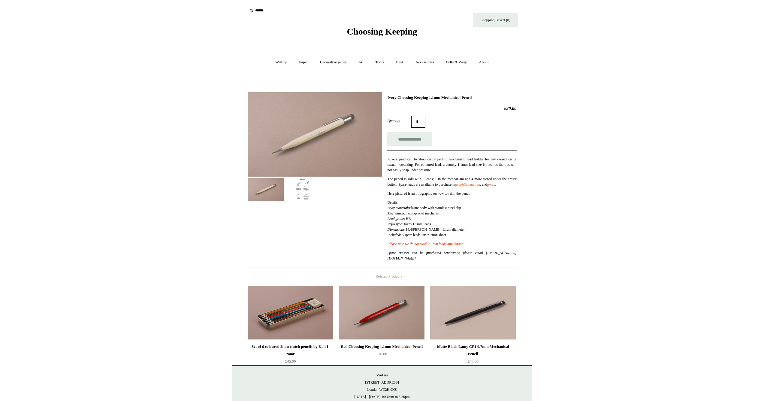
click at [283, 63] on link "Writing +" at bounding box center [281, 62] width 23 height 16
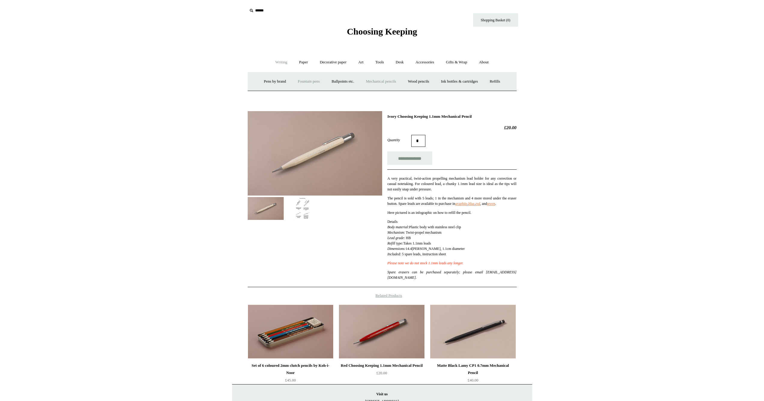
click at [303, 77] on link "Fountain pens +" at bounding box center [308, 82] width 33 height 16
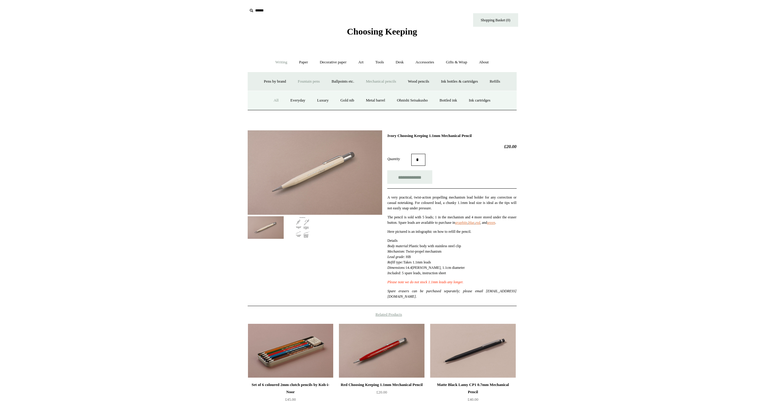
click at [272, 100] on link "All" at bounding box center [276, 100] width 16 height 16
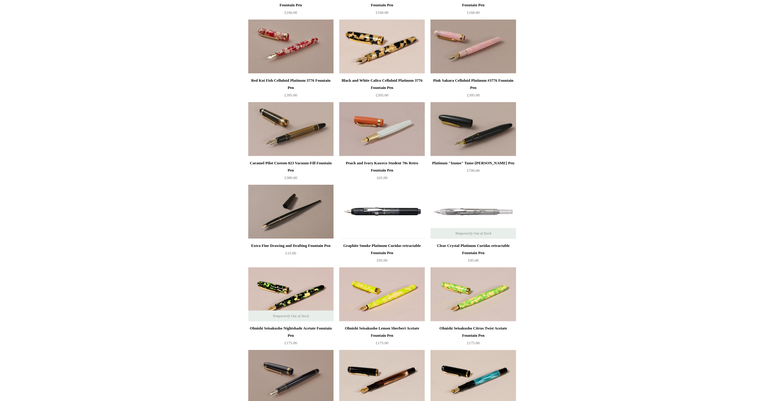
scroll to position [1426, 0]
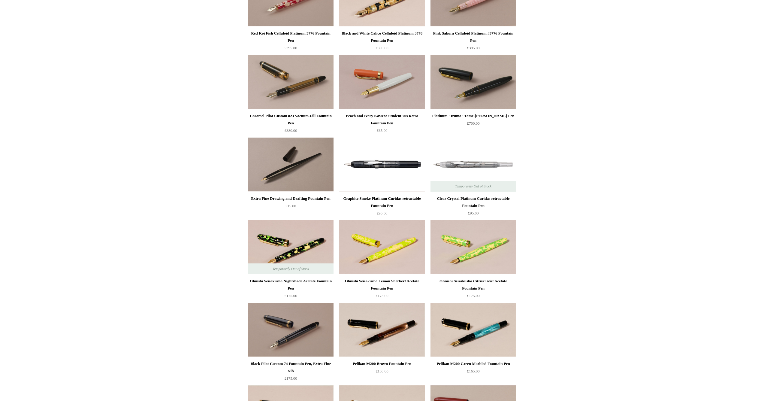
click at [385, 198] on div "Graphite Smoke Platinum Curidas retractable Fountain Pen" at bounding box center [382, 202] width 82 height 14
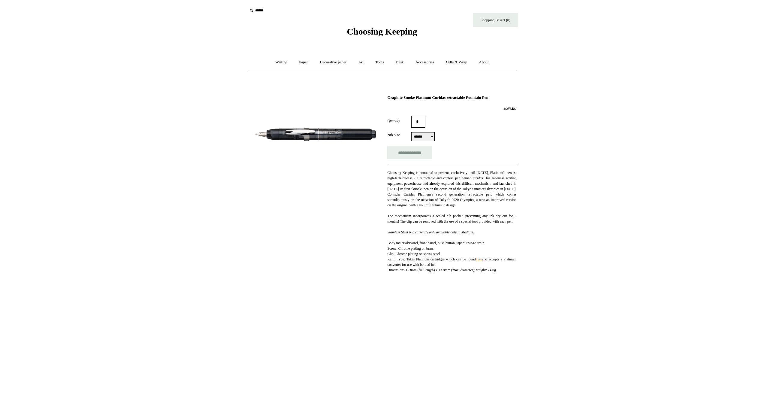
select select "******"
click at [305, 140] on img at bounding box center [315, 134] width 134 height 84
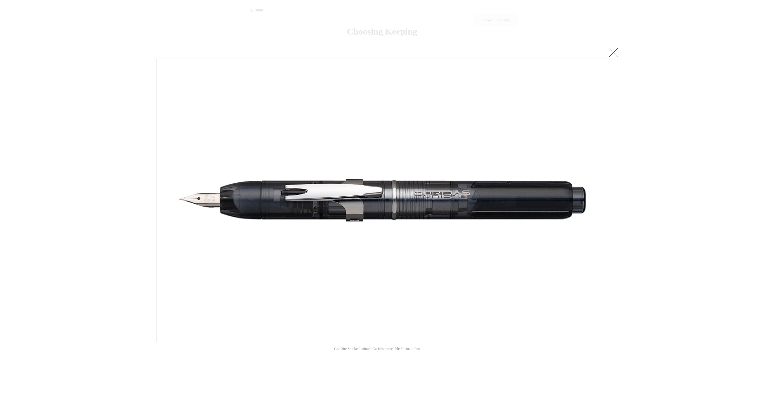
click at [617, 52] on link at bounding box center [613, 53] width 12 height 12
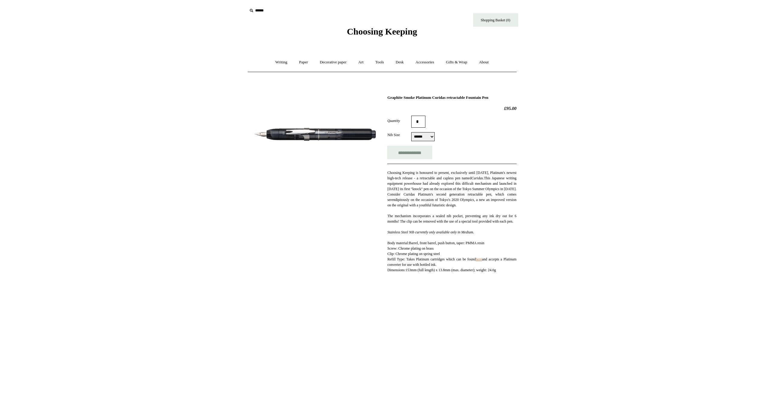
scroll to position [76, 0]
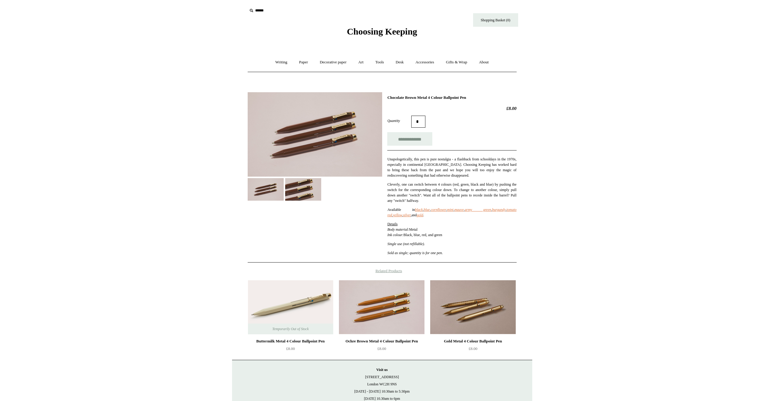
click at [44, 215] on html "Menu Choosing Keeping * Shipping Information Shopping Basket (0) * ⤺ + +" at bounding box center [382, 226] width 764 height 453
